Goal: Complete application form: Complete application form

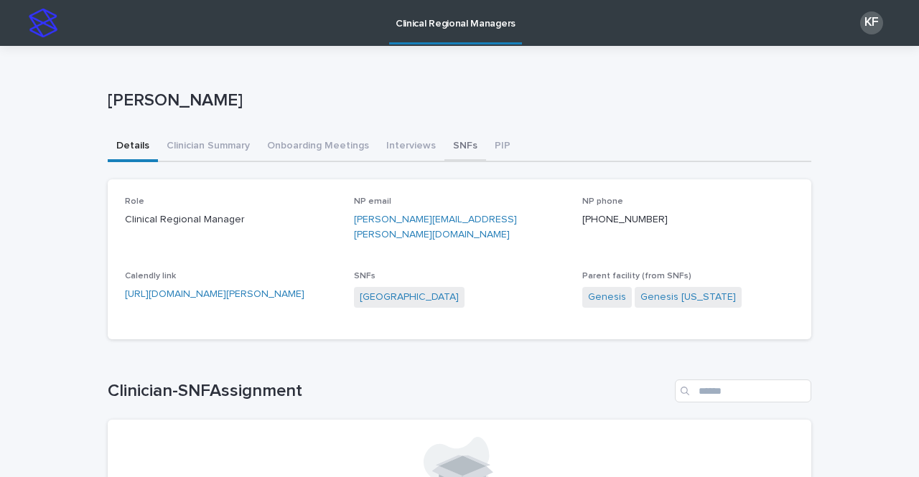
click at [449, 143] on button "SNFs" at bounding box center [465, 147] width 42 height 30
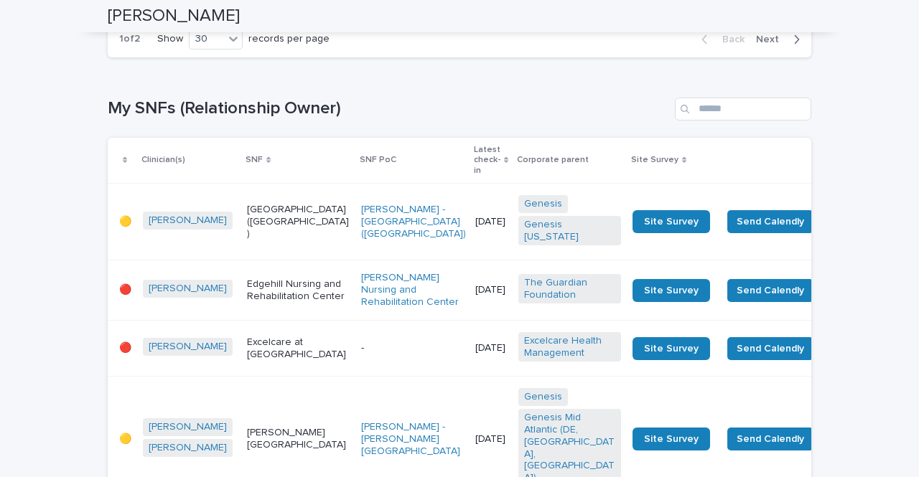
scroll to position [2435, 0]
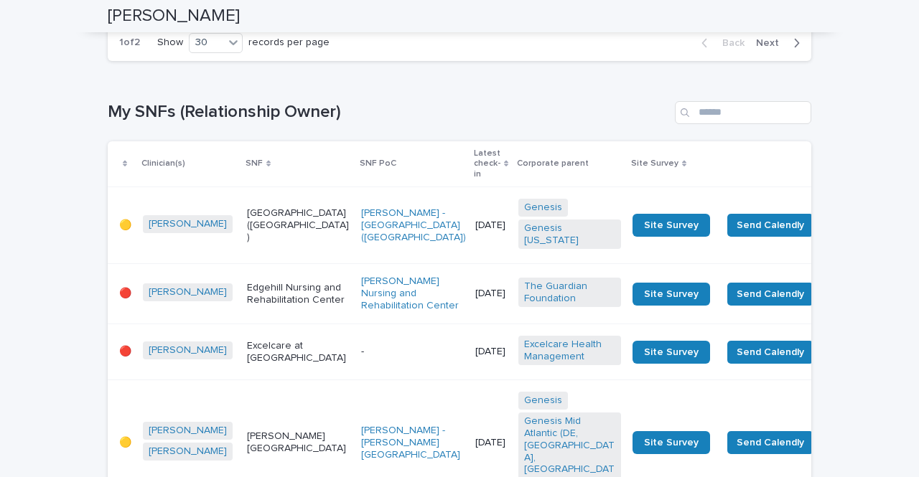
click at [769, 48] on span "Next" at bounding box center [772, 43] width 32 height 10
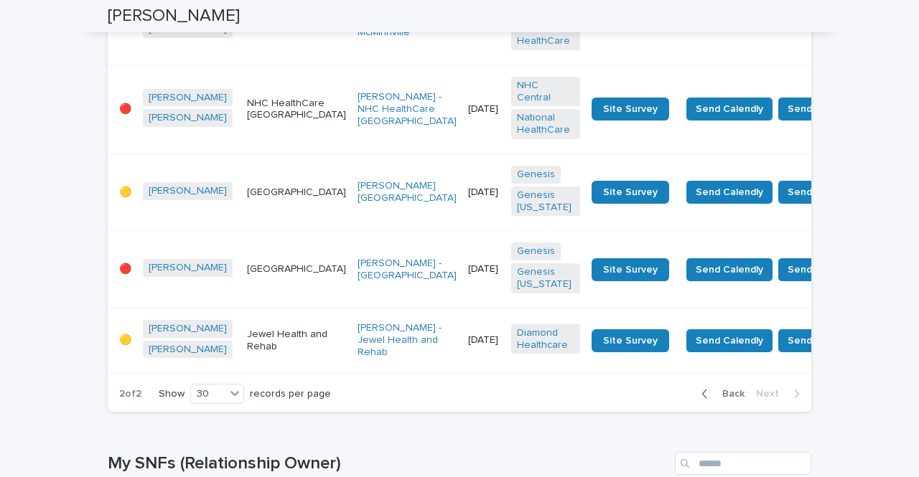
scroll to position [472, 0]
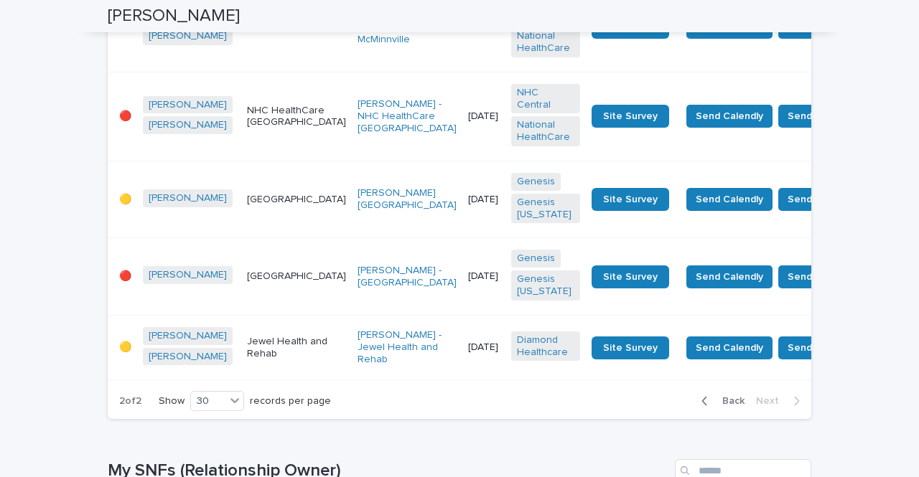
click at [267, 267] on div "[GEOGRAPHIC_DATA]" at bounding box center [296, 277] width 99 height 24
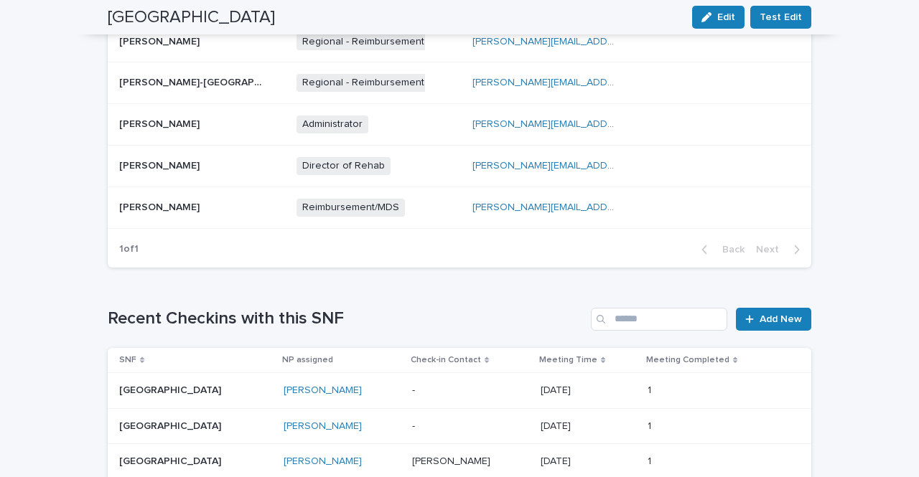
scroll to position [915, 0]
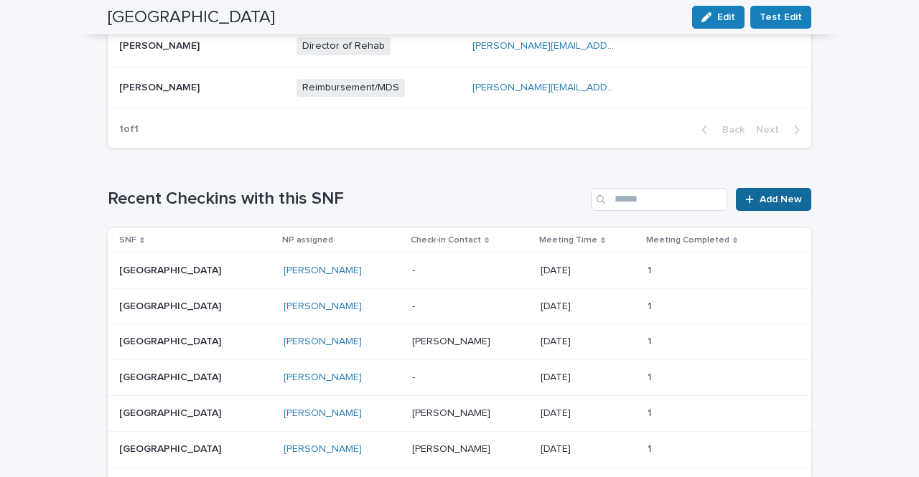
click at [766, 192] on link "Add New" at bounding box center [773, 199] width 75 height 23
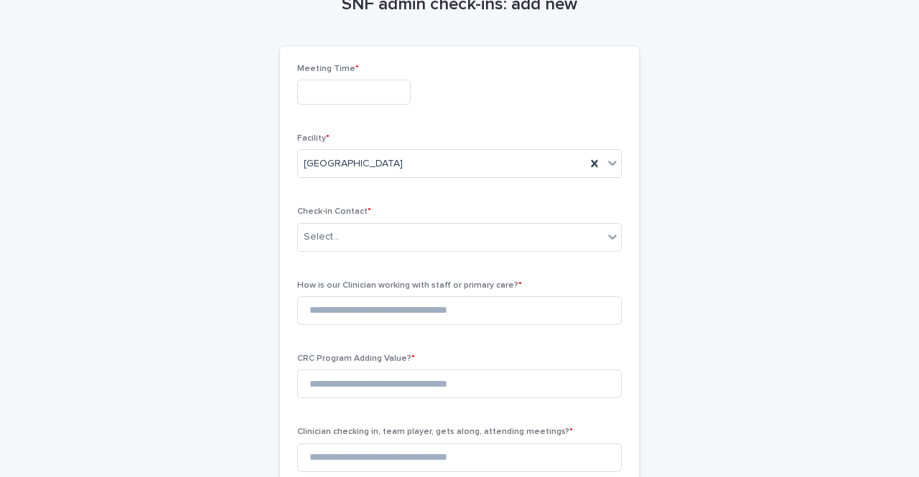
scroll to position [81, 0]
click at [316, 83] on input "text" at bounding box center [353, 92] width 113 height 25
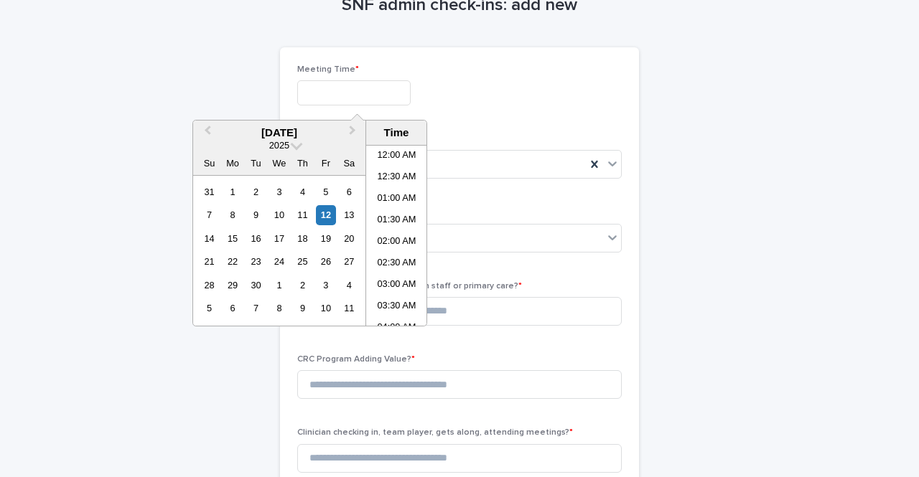
scroll to position [372, 0]
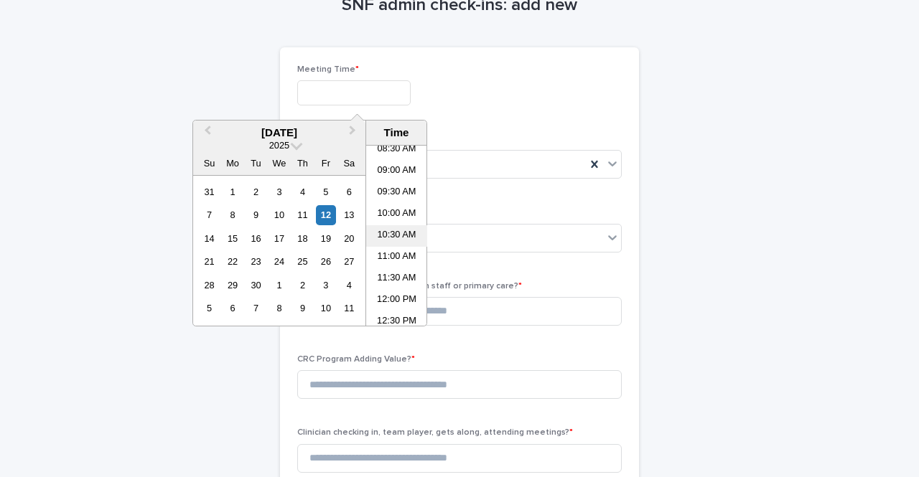
click at [385, 229] on li "10:30 AM" at bounding box center [396, 236] width 61 height 22
type input "**********"
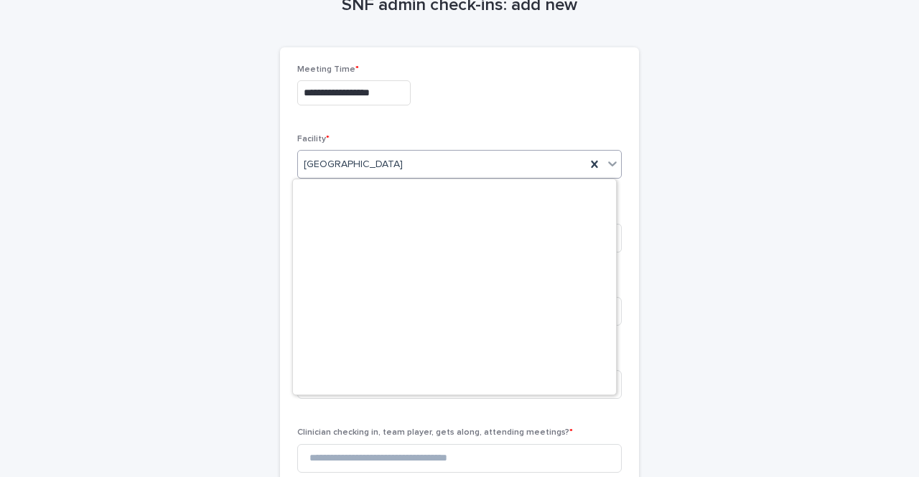
scroll to position [17708, 0]
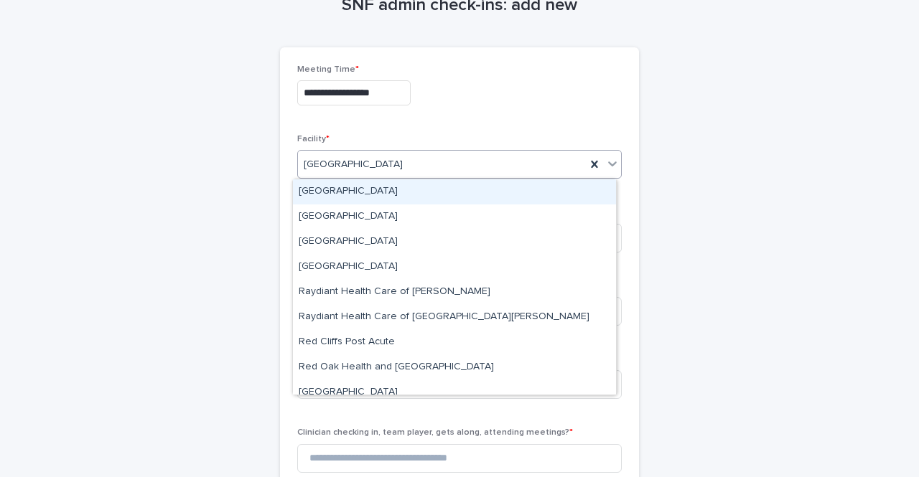
click at [453, 114] on div "**********" at bounding box center [459, 91] width 324 height 52
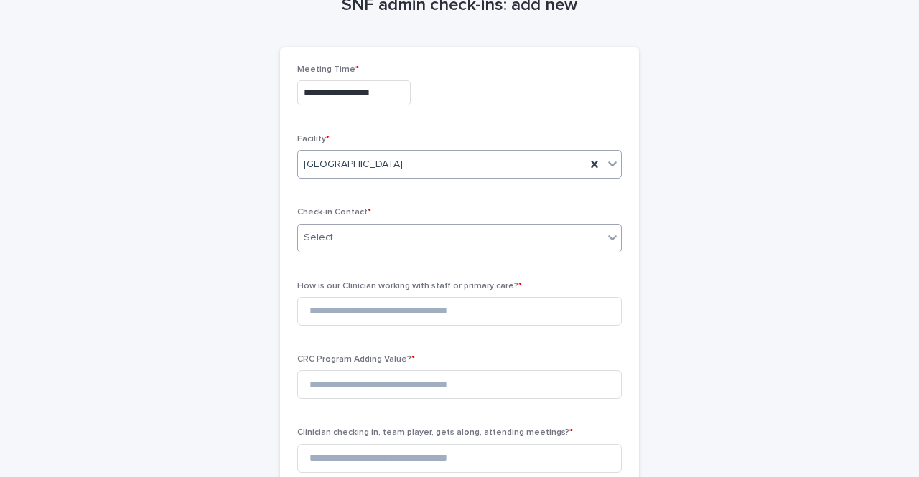
click at [314, 243] on div "Select..." at bounding box center [322, 237] width 36 height 15
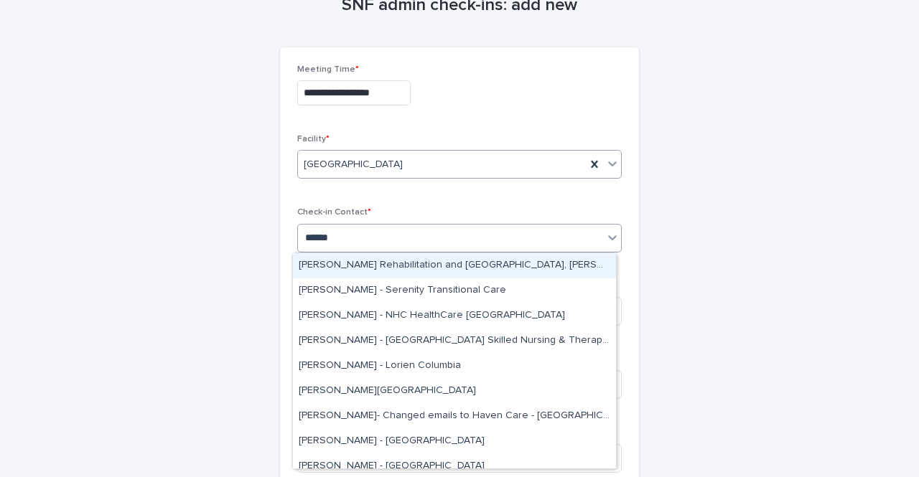
type input "*******"
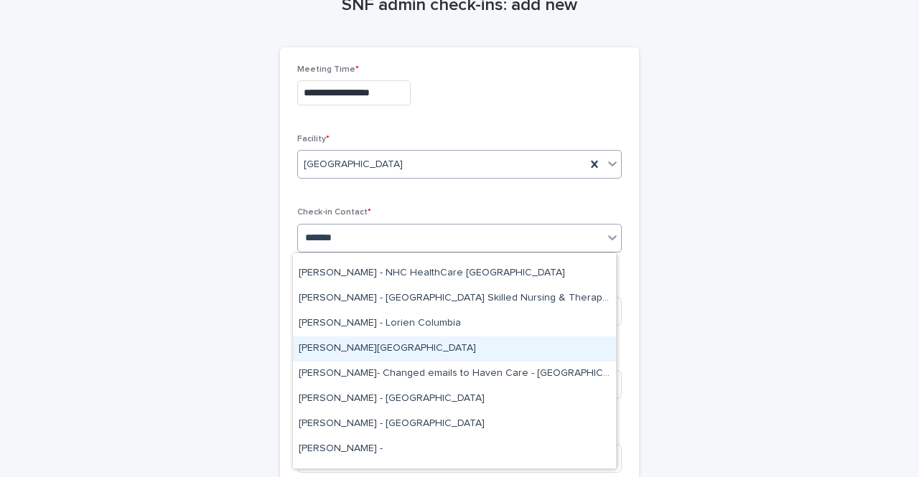
scroll to position [52, 0]
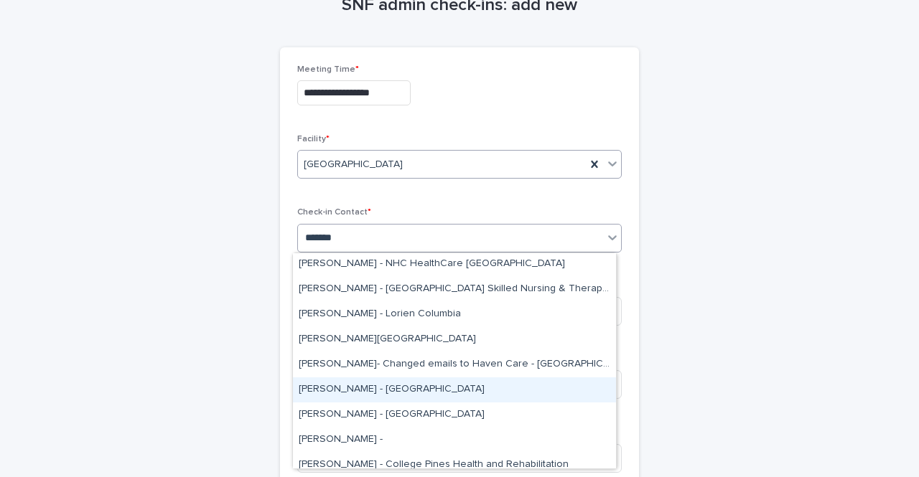
click at [412, 386] on div "[PERSON_NAME] - [GEOGRAPHIC_DATA]" at bounding box center [454, 389] width 323 height 25
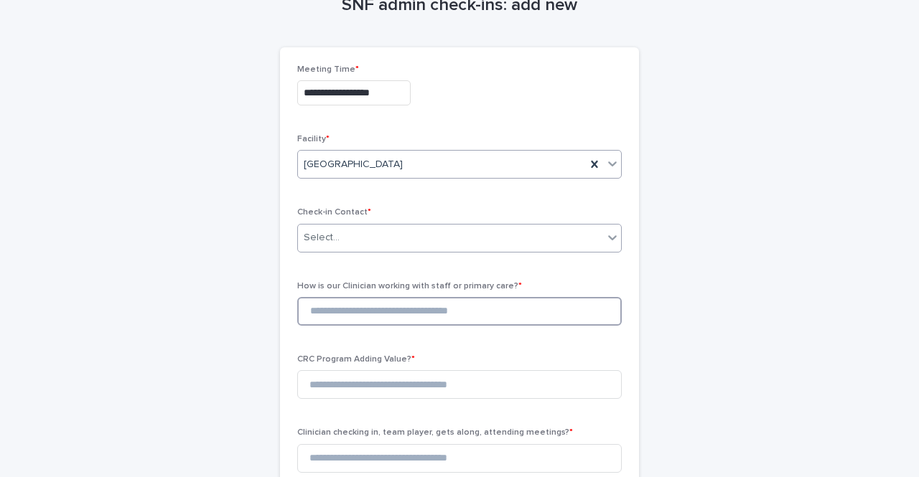
click at [337, 307] on input at bounding box center [459, 311] width 324 height 29
type input "*"
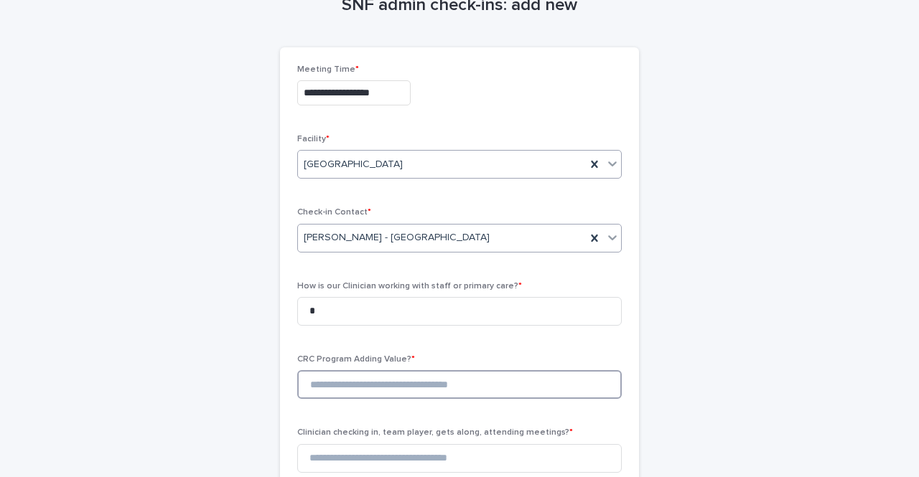
click at [314, 387] on input at bounding box center [459, 384] width 324 height 29
type input "*"
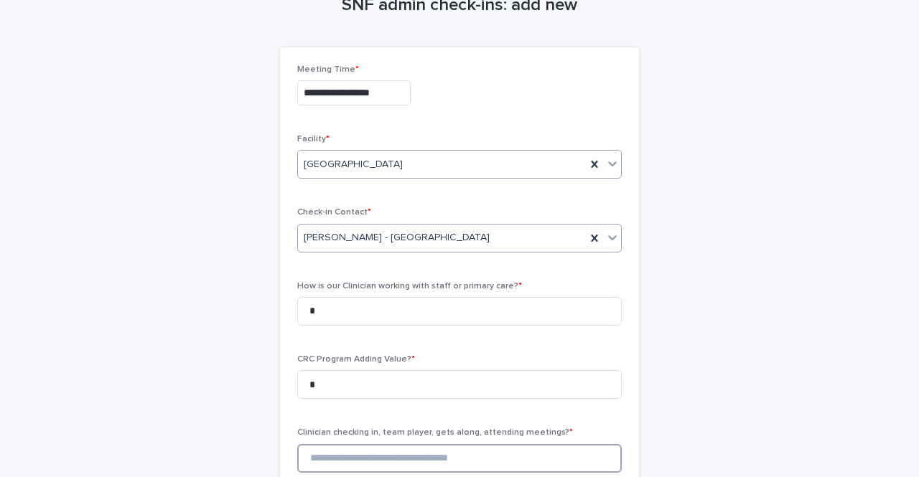
click at [314, 451] on input at bounding box center [459, 458] width 324 height 29
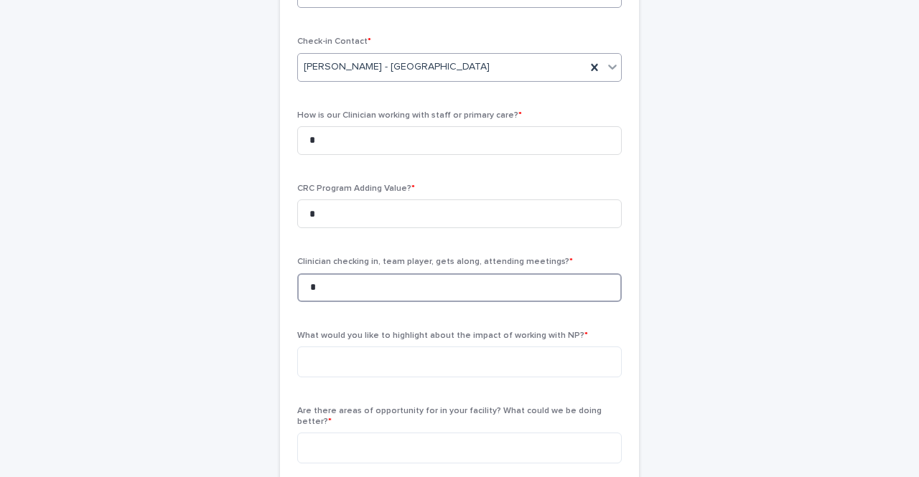
scroll to position [320, 0]
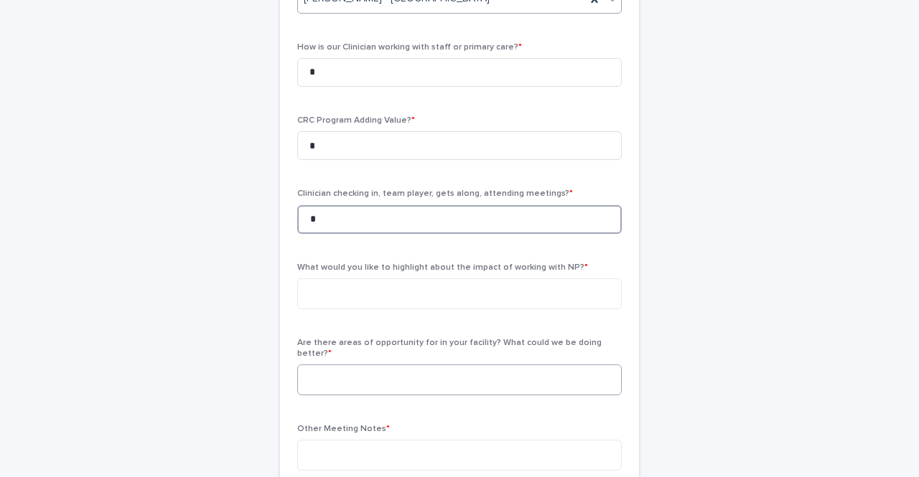
type input "*"
click at [316, 367] on textarea at bounding box center [459, 380] width 324 height 31
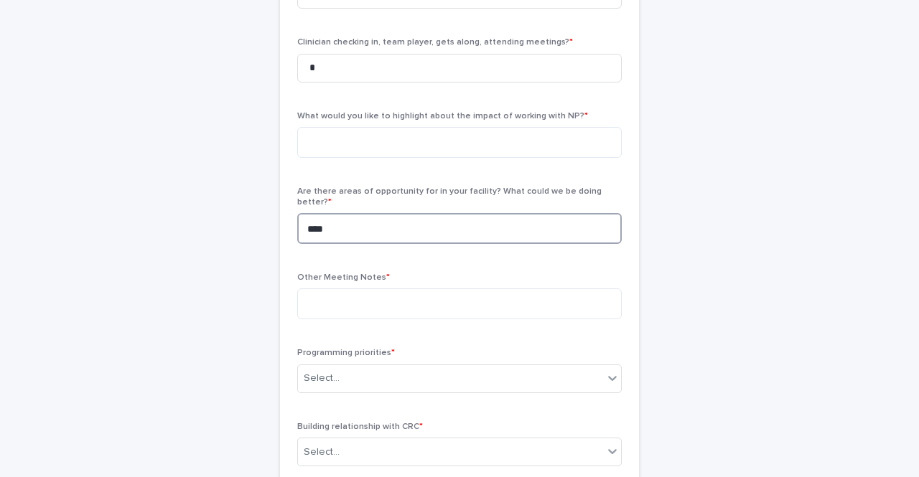
scroll to position [473, 0]
type textarea "****"
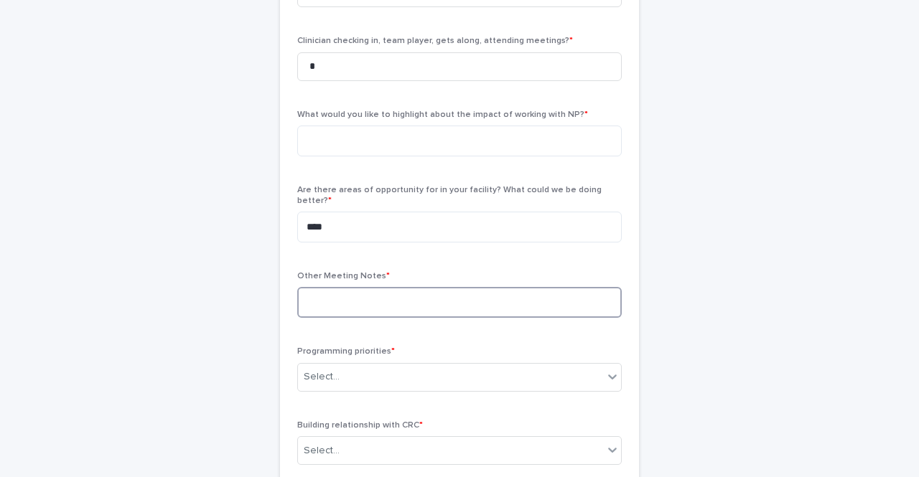
click at [335, 287] on textarea at bounding box center [459, 302] width 324 height 31
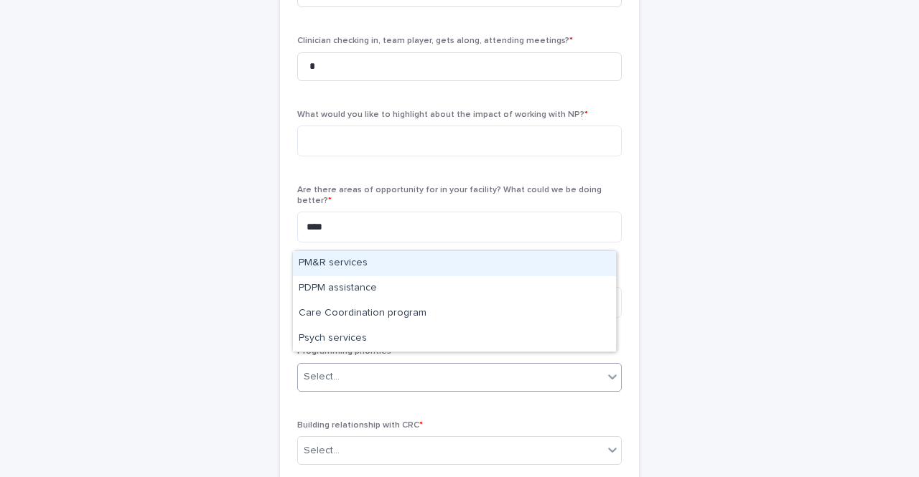
click at [315, 380] on div "Select..." at bounding box center [459, 377] width 324 height 29
click at [322, 260] on div "PM&R services" at bounding box center [454, 263] width 323 height 25
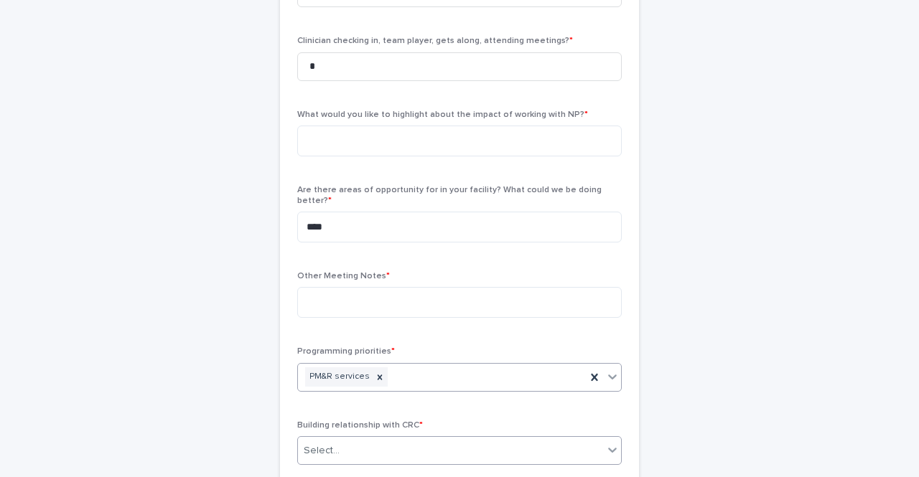
click at [320, 444] on div "Select..." at bounding box center [322, 451] width 36 height 15
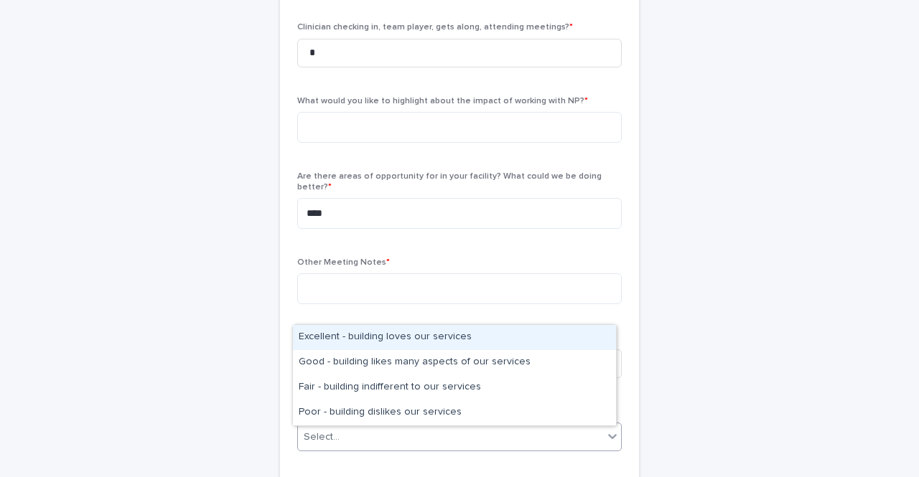
scroll to position [488, 0]
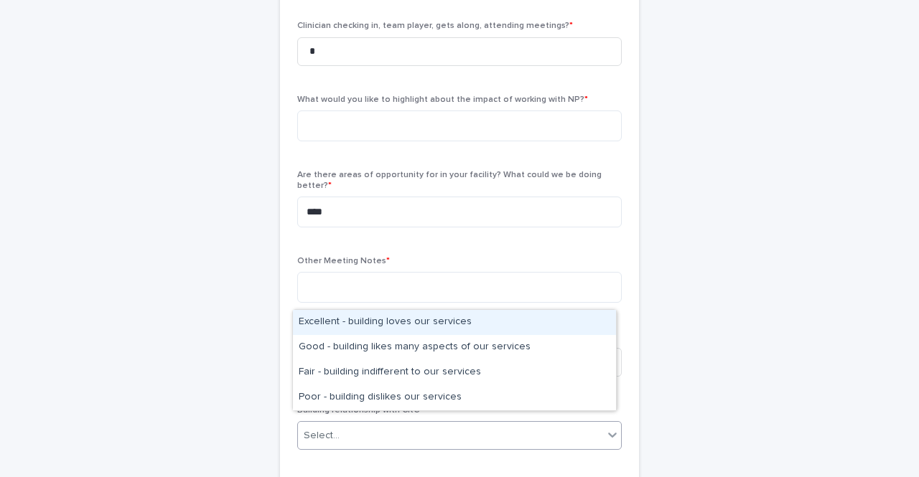
click at [336, 318] on div "Excellent - building loves our services" at bounding box center [454, 322] width 323 height 25
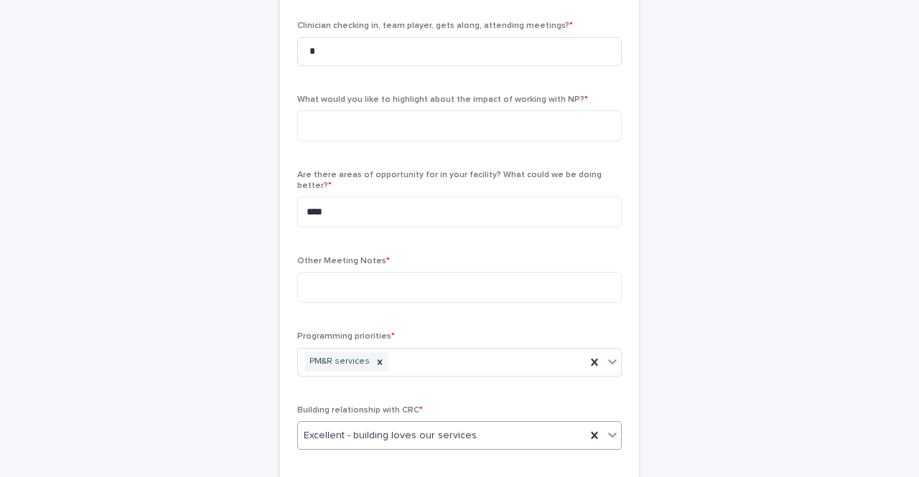
scroll to position [634, 0]
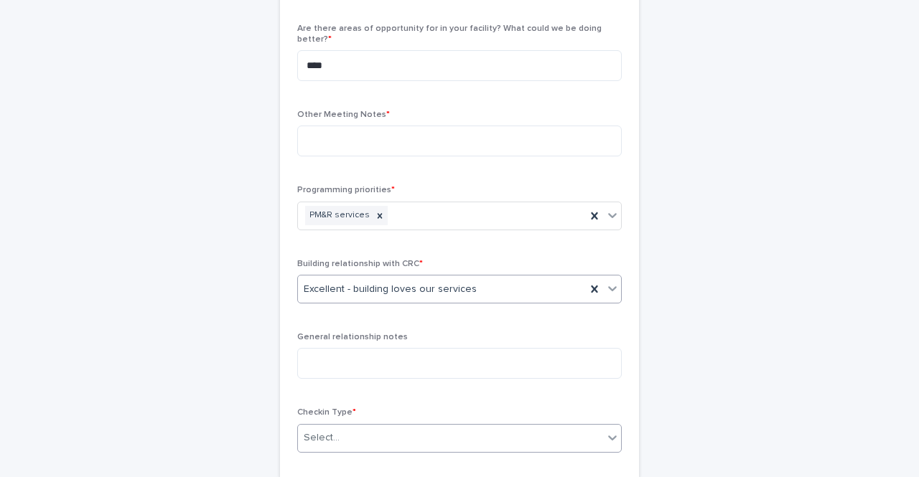
click at [319, 431] on div "Select..." at bounding box center [322, 438] width 36 height 15
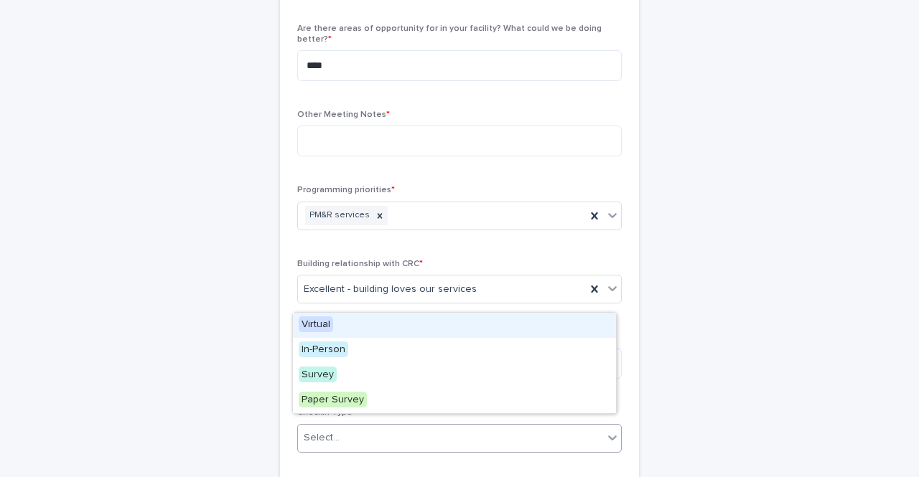
click at [316, 322] on span "Virtual" at bounding box center [316, 324] width 34 height 16
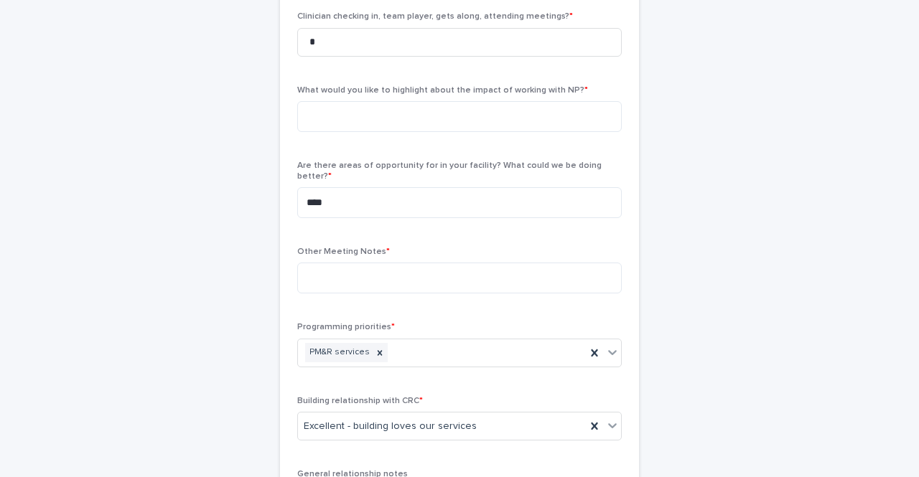
scroll to position [474, 0]
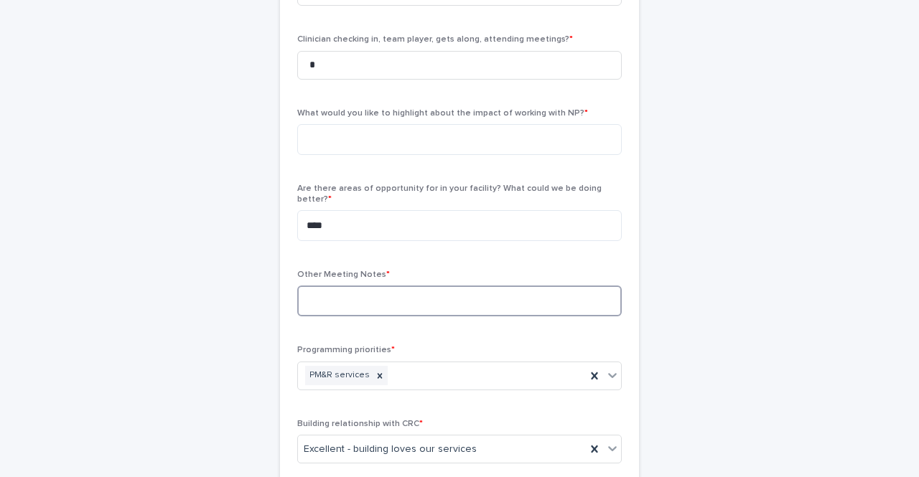
click at [340, 298] on textarea at bounding box center [459, 301] width 324 height 31
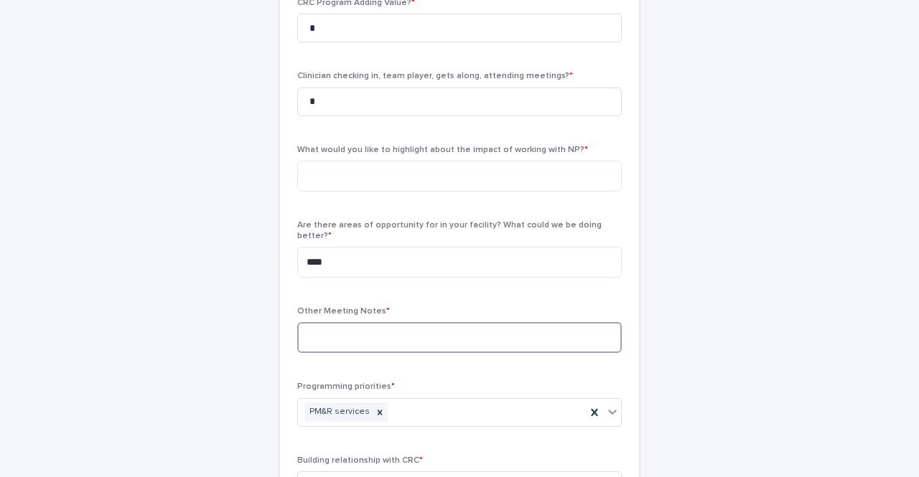
scroll to position [437, 0]
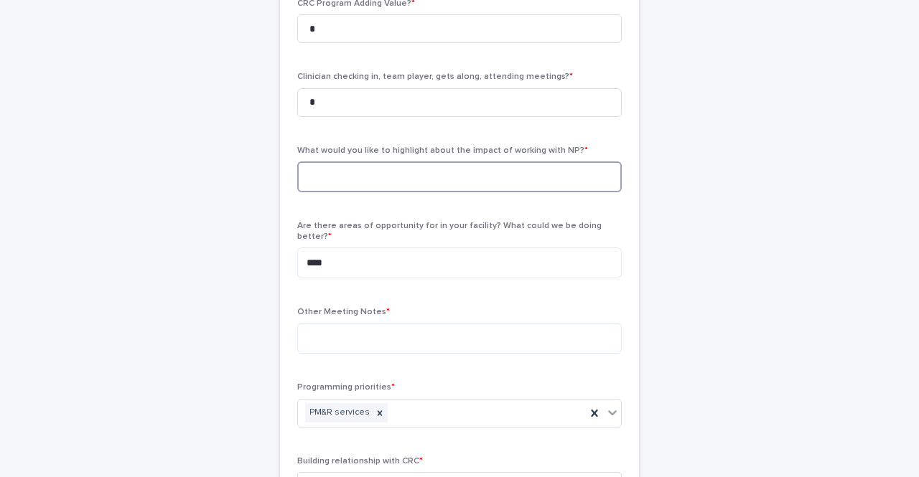
click at [321, 188] on textarea at bounding box center [459, 176] width 324 height 31
type textarea "*"
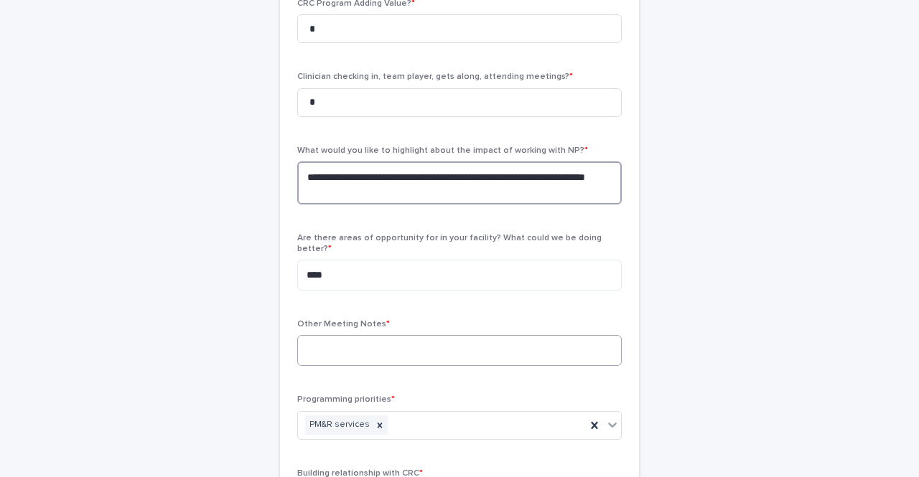
type textarea "**********"
click at [360, 337] on textarea at bounding box center [459, 350] width 324 height 31
type textarea "*"
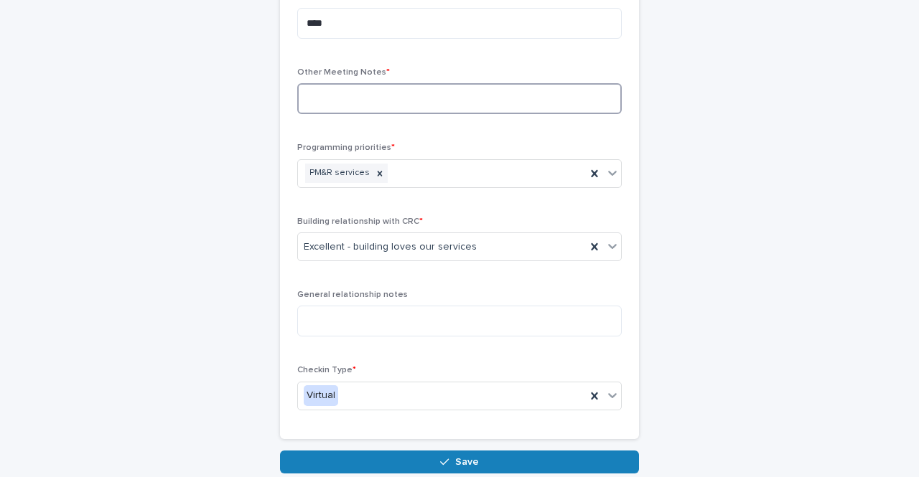
scroll to position [787, 0]
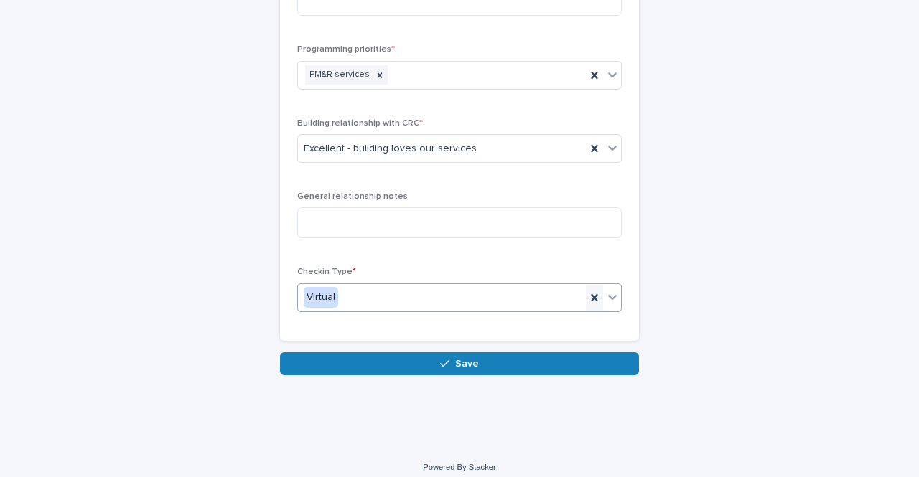
click at [588, 291] on icon at bounding box center [594, 298] width 14 height 14
click at [307, 286] on div "Select..." at bounding box center [450, 298] width 305 height 24
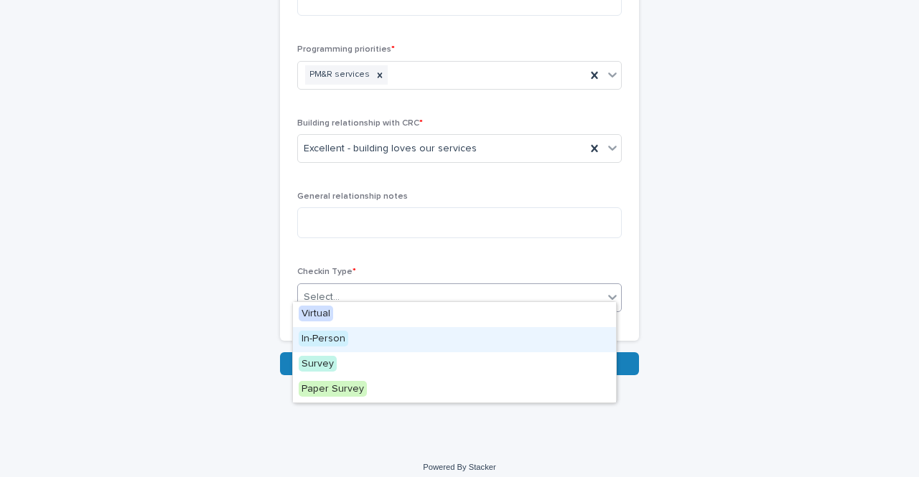
click at [309, 337] on span "In-Person" at bounding box center [324, 339] width 50 height 16
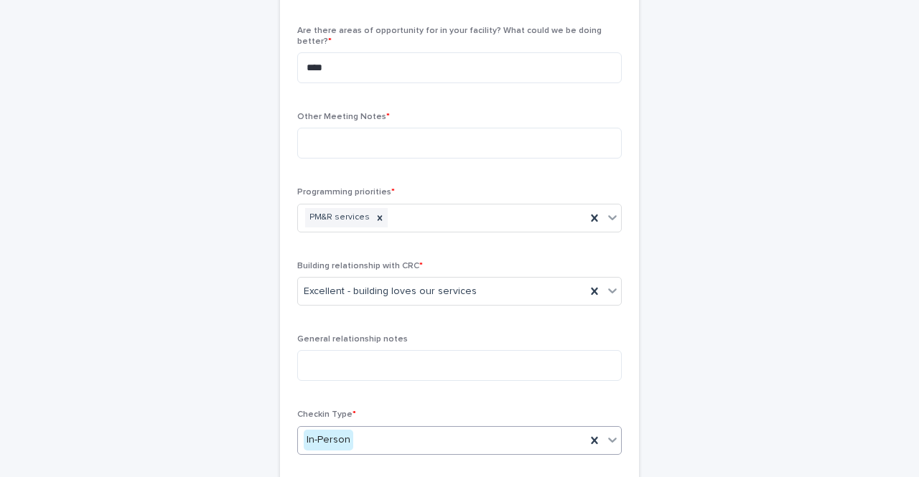
scroll to position [644, 0]
click at [335, 137] on textarea at bounding box center [459, 143] width 324 height 31
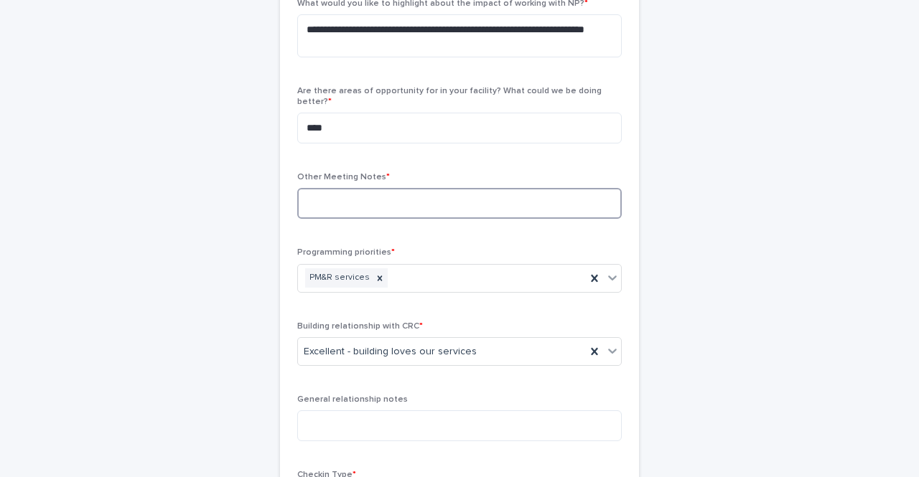
scroll to position [583, 0]
click at [311, 200] on textarea at bounding box center [459, 204] width 324 height 31
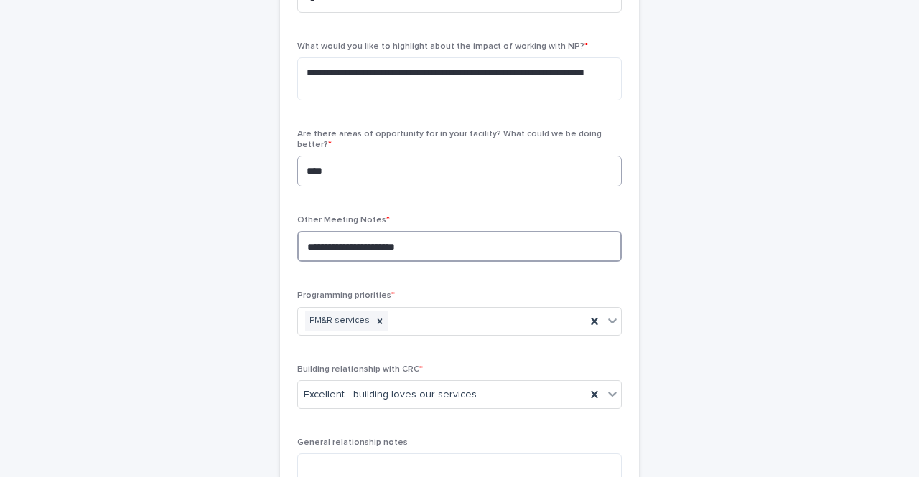
scroll to position [542, 0]
type textarea "**********"
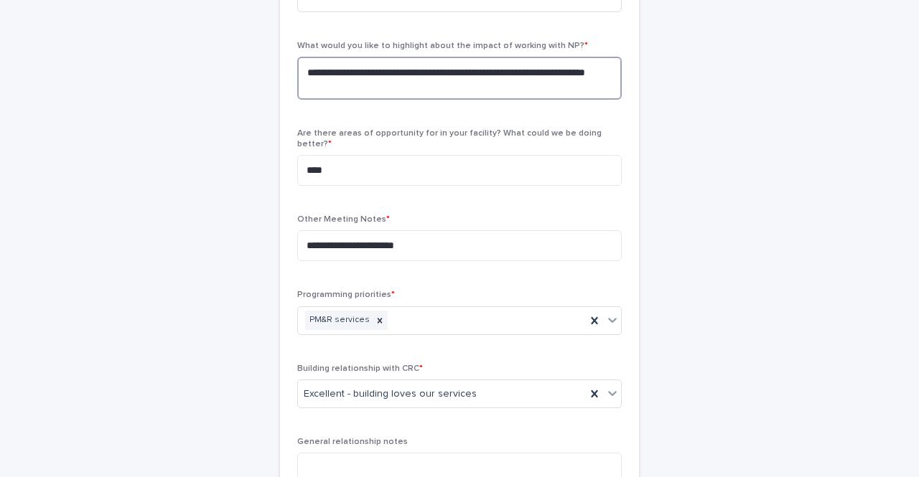
click at [340, 83] on textarea "**********" at bounding box center [459, 78] width 324 height 43
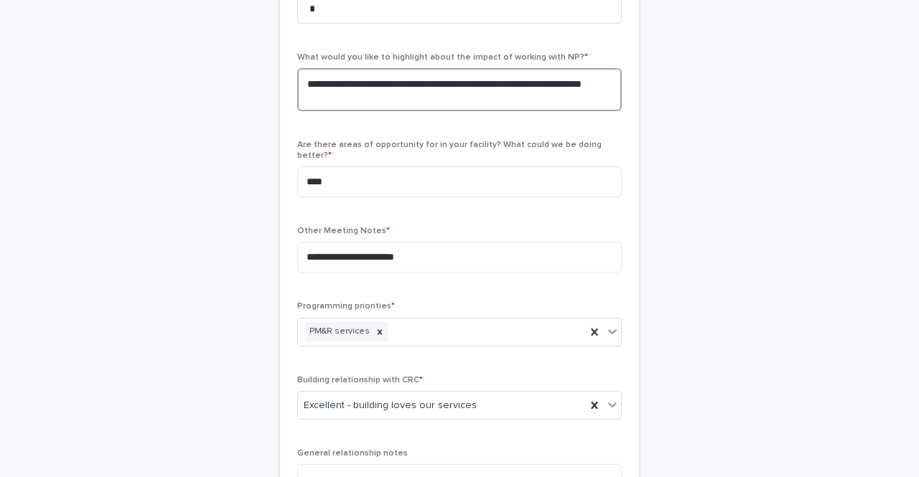
scroll to position [533, 0]
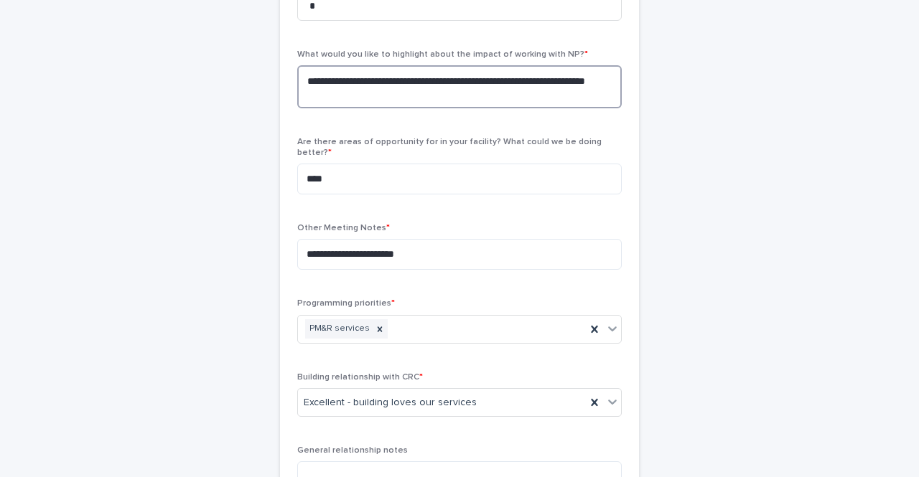
click at [357, 89] on textarea "**********" at bounding box center [459, 86] width 324 height 43
click at [552, 95] on textarea "**********" at bounding box center [459, 86] width 324 height 43
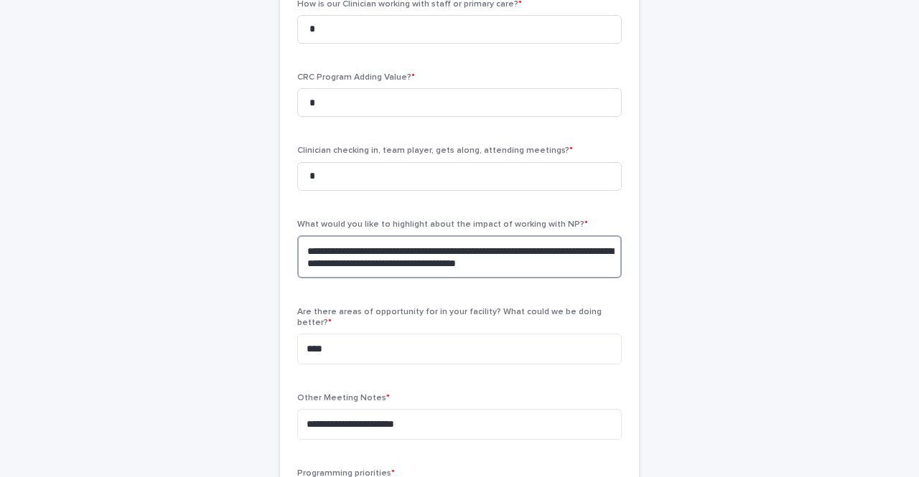
scroll to position [499, 0]
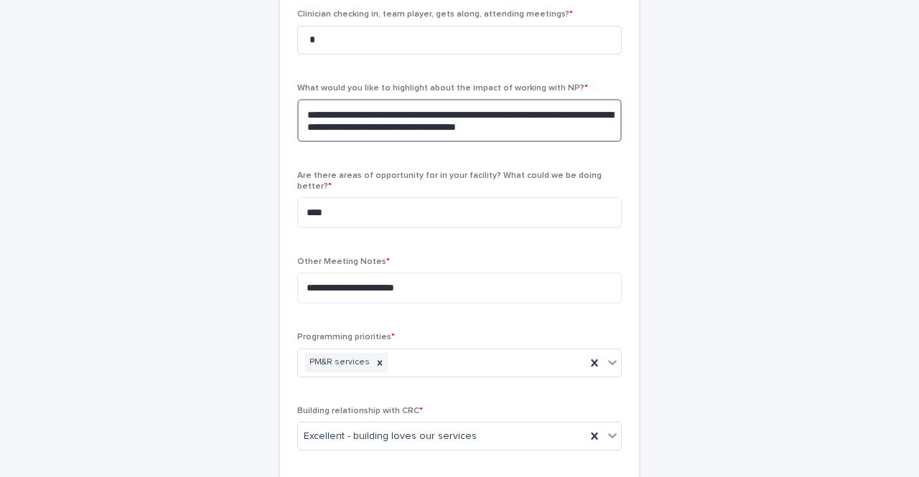
click at [553, 129] on textarea "**********" at bounding box center [459, 120] width 324 height 43
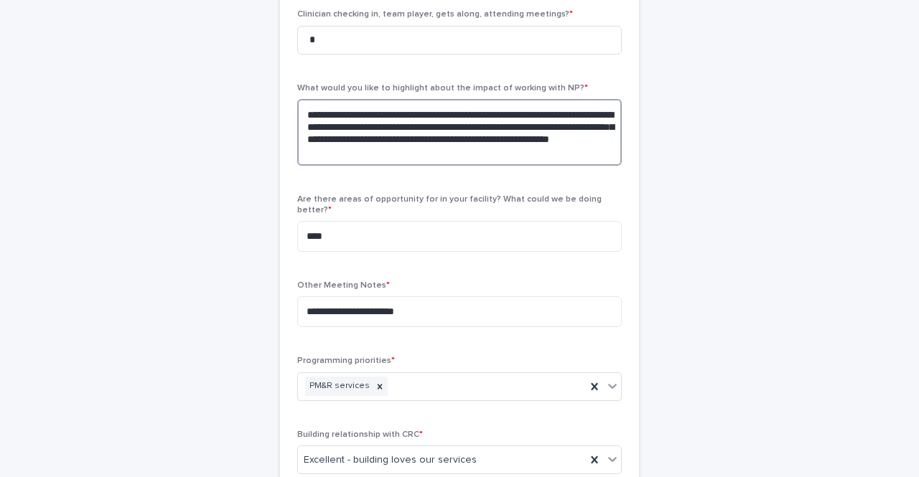
scroll to position [811, 0]
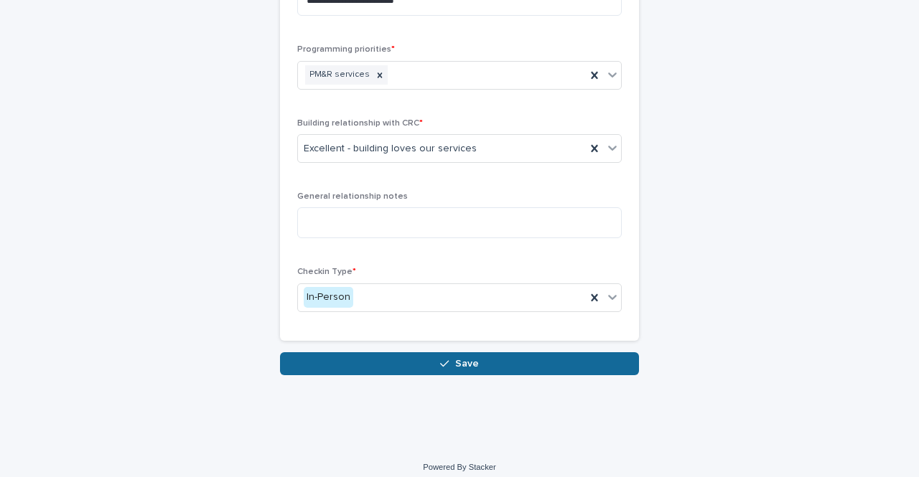
type textarea "**********"
click at [477, 360] on button "Save" at bounding box center [459, 363] width 359 height 23
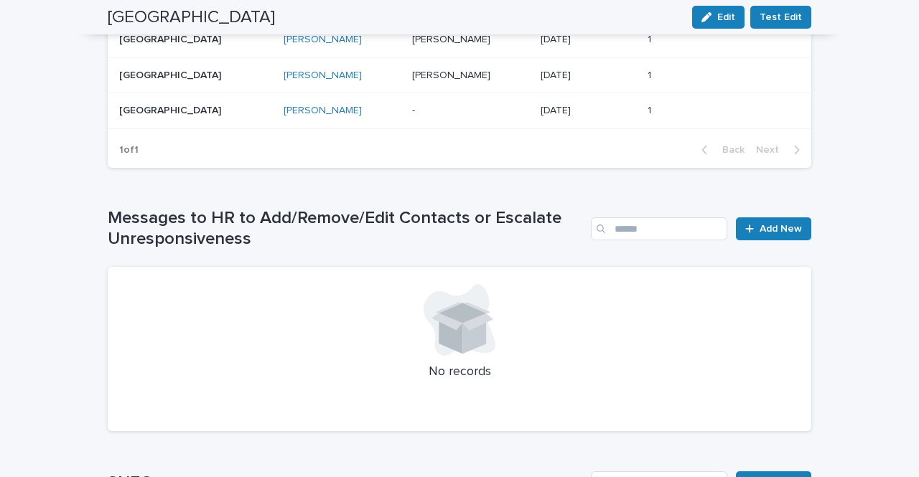
scroll to position [1324, 0]
